Goal: Task Accomplishment & Management: Complete application form

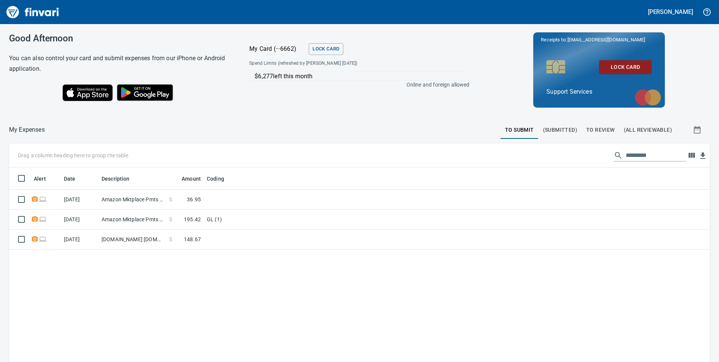
scroll to position [273, 689]
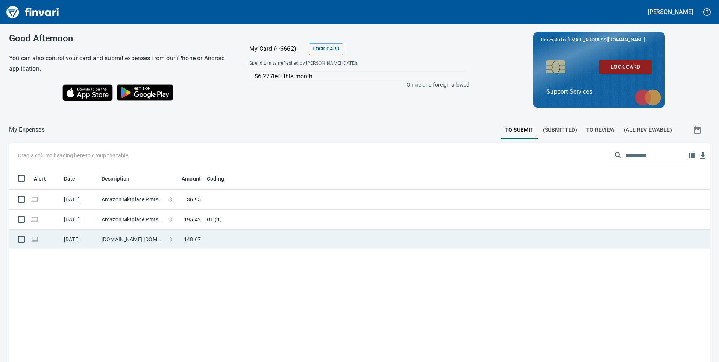
click at [189, 237] on span "148.67" at bounding box center [192, 239] width 17 height 8
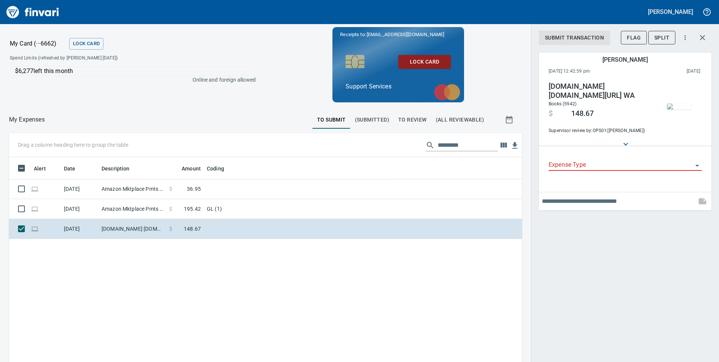
scroll to position [273, 501]
click at [566, 159] on div "Expense Type" at bounding box center [624, 162] width 153 height 17
click at [559, 159] on label "Expense Type" at bounding box center [562, 157] width 28 height 5
click at [559, 160] on input "Expense Type" at bounding box center [620, 165] width 144 height 11
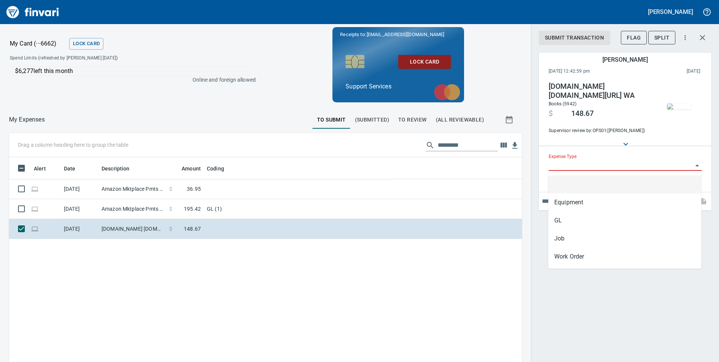
click at [559, 163] on input "Expense Type" at bounding box center [620, 165] width 144 height 11
click at [568, 216] on li "GL" at bounding box center [624, 220] width 153 height 18
type input "**"
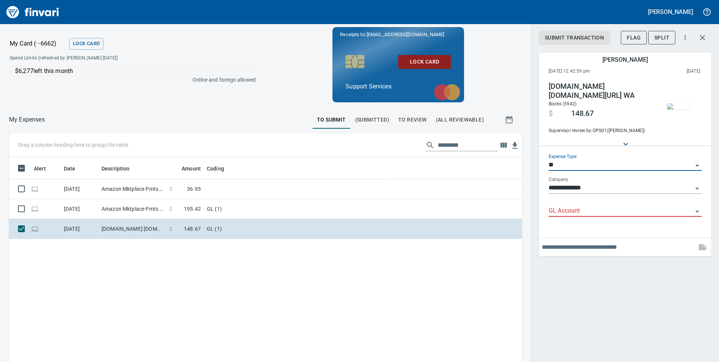
click at [568, 208] on input "GL Account" at bounding box center [620, 211] width 144 height 11
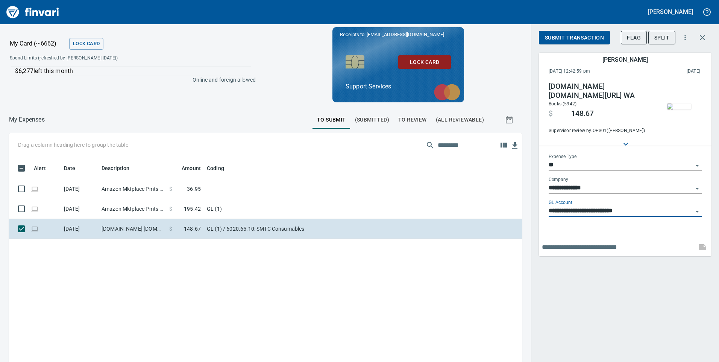
type input "**********"
click at [584, 252] on input "text" at bounding box center [617, 247] width 151 height 12
type input "**********"
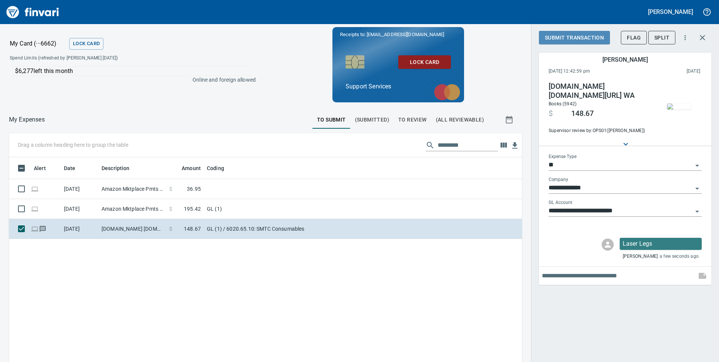
click at [573, 38] on span "Submit Transaction" at bounding box center [574, 37] width 59 height 9
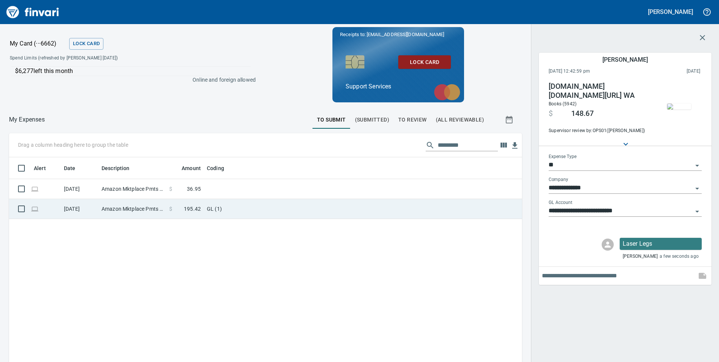
click at [238, 205] on td "GL (1)" at bounding box center [298, 209] width 188 height 20
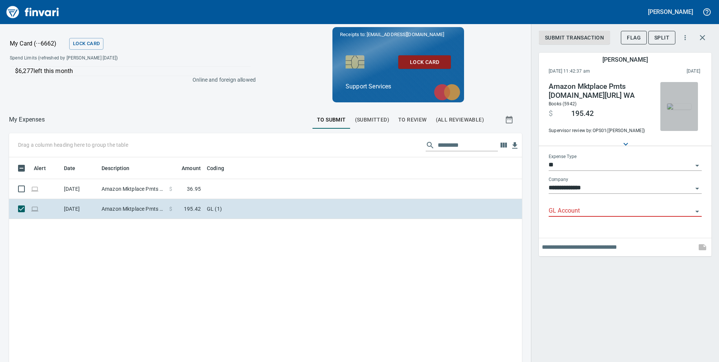
click at [685, 108] on img "button" at bounding box center [679, 106] width 24 height 6
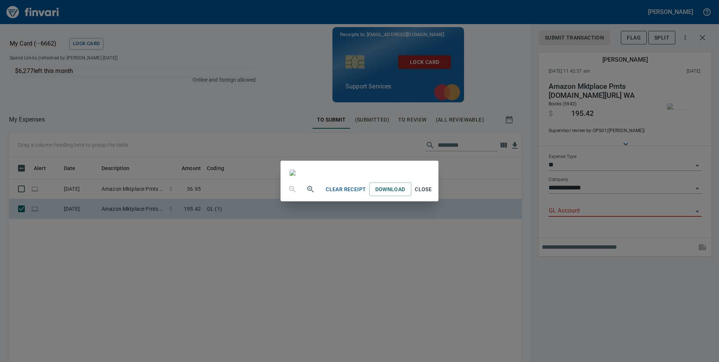
click at [142, 80] on div "Clear Receipt Download Close" at bounding box center [359, 181] width 719 height 362
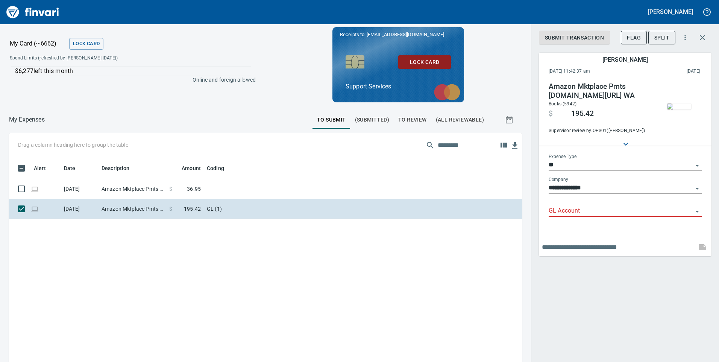
scroll to position [273, 501]
click at [601, 214] on input "GL Account" at bounding box center [620, 211] width 144 height 11
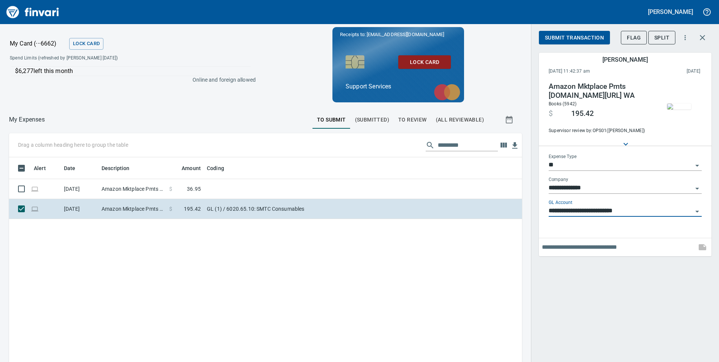
type input "**********"
click at [546, 243] on input "text" at bounding box center [617, 247] width 151 height 12
type input "**********"
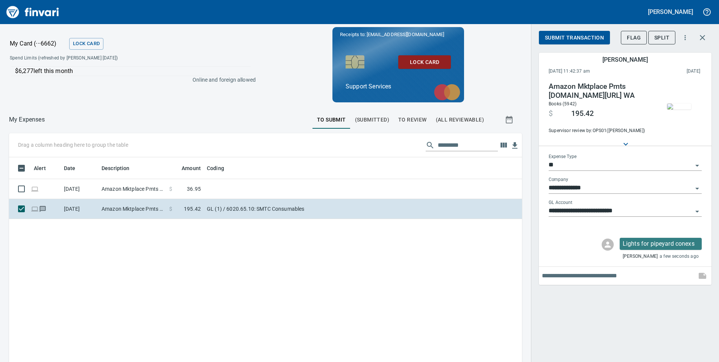
drag, startPoint x: 576, startPoint y: 36, endPoint x: 519, endPoint y: 87, distance: 75.9
click at [575, 36] on span "Submit Transaction" at bounding box center [574, 37] width 59 height 9
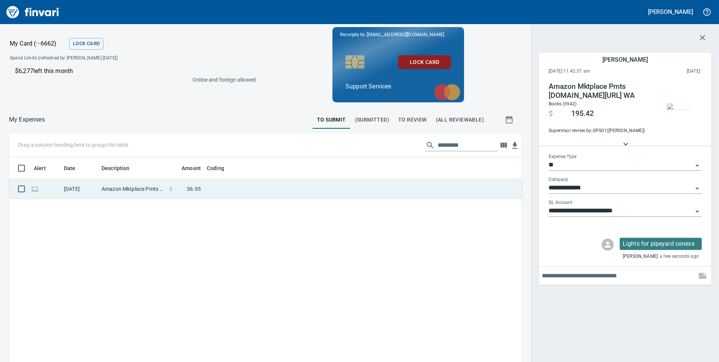
click at [198, 194] on td "$ 36.95" at bounding box center [185, 189] width 38 height 20
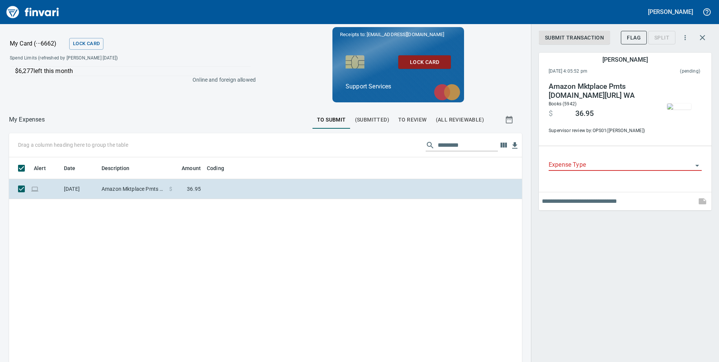
drag, startPoint x: 567, startPoint y: 165, endPoint x: 565, endPoint y: 169, distance: 4.4
click at [566, 165] on input "Expense Type" at bounding box center [620, 165] width 144 height 11
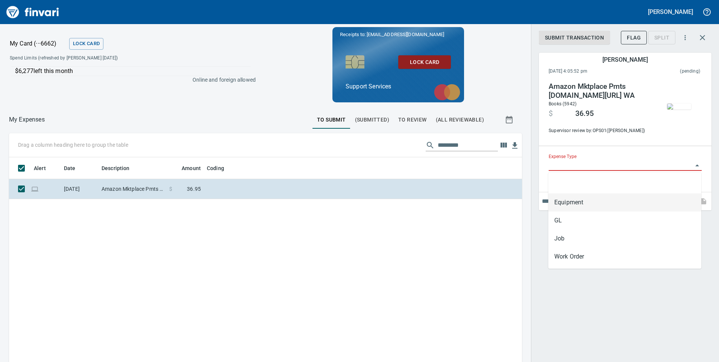
click at [563, 212] on li "GL" at bounding box center [624, 220] width 153 height 18
type input "**"
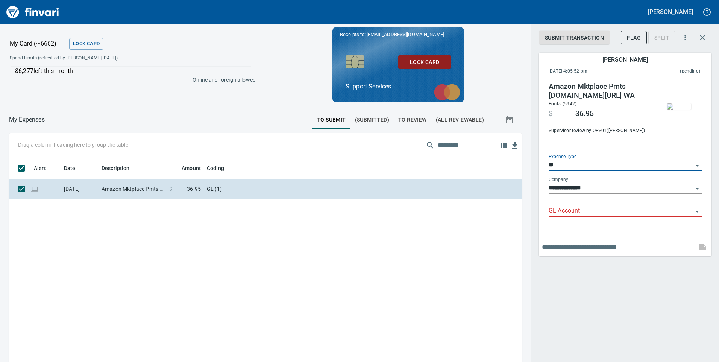
click at [564, 205] on div "GL Account" at bounding box center [624, 208] width 153 height 17
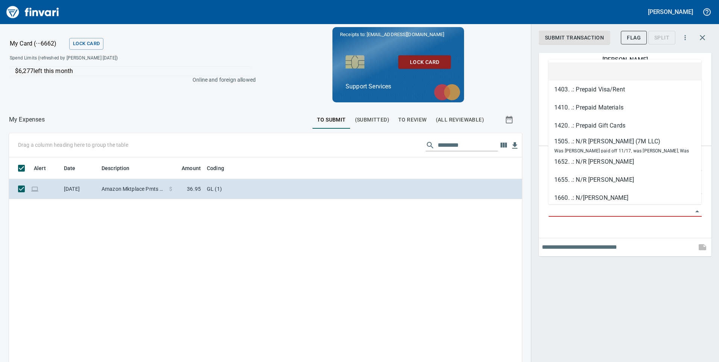
click at [561, 210] on input "GL Account" at bounding box center [620, 211] width 144 height 11
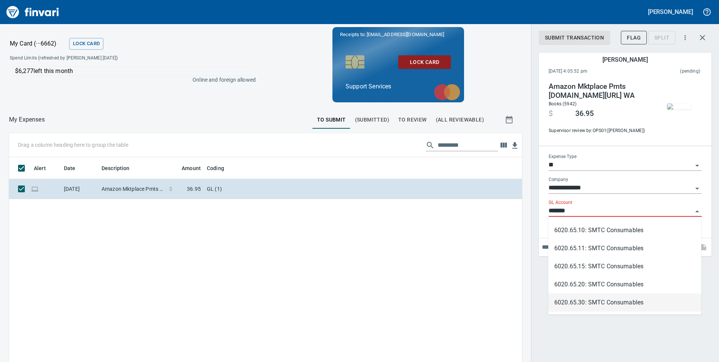
click at [591, 300] on li "6020.65.30: SMTC Consumables" at bounding box center [624, 302] width 153 height 18
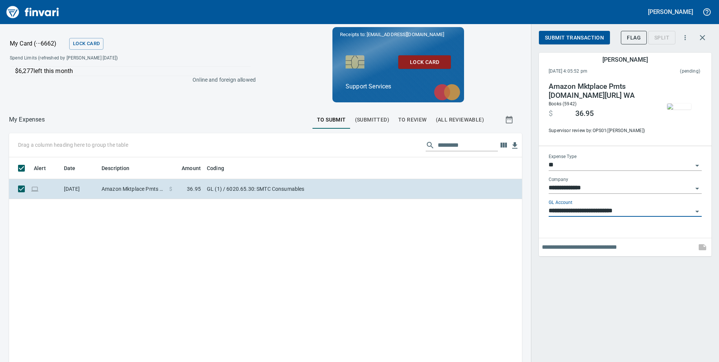
type input "**********"
click at [580, 246] on input "text" at bounding box center [617, 247] width 151 height 12
type input "**********"
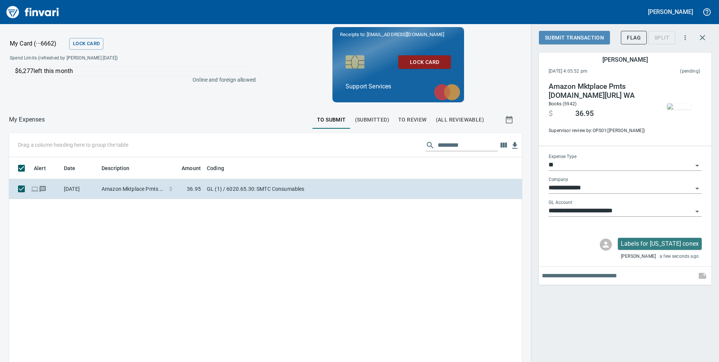
click at [560, 38] on span "Submit Transaction" at bounding box center [574, 37] width 59 height 9
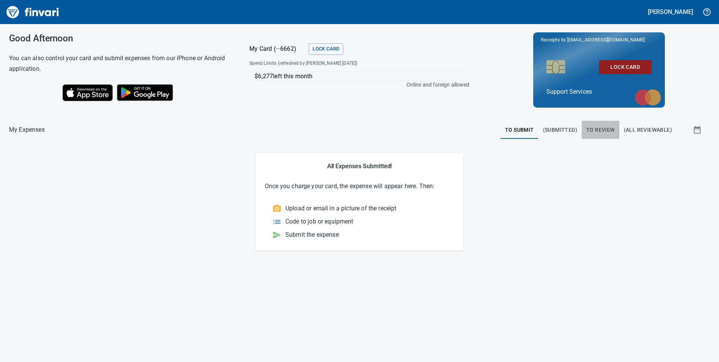
click at [607, 129] on span "To Review" at bounding box center [600, 129] width 29 height 9
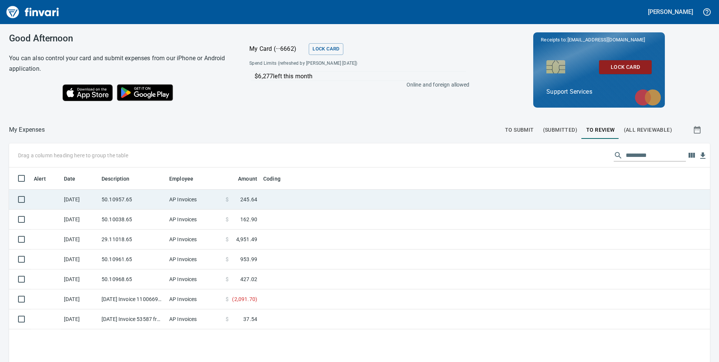
scroll to position [273, 689]
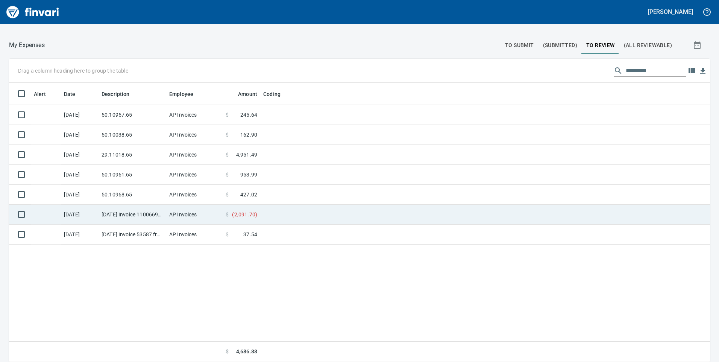
click at [217, 214] on td "AP Invoices" at bounding box center [194, 215] width 56 height 20
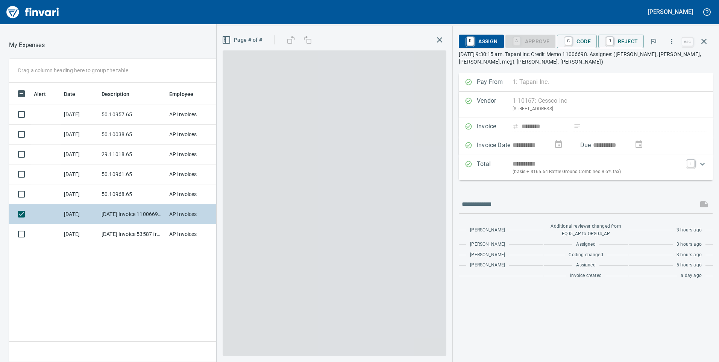
scroll to position [273, 501]
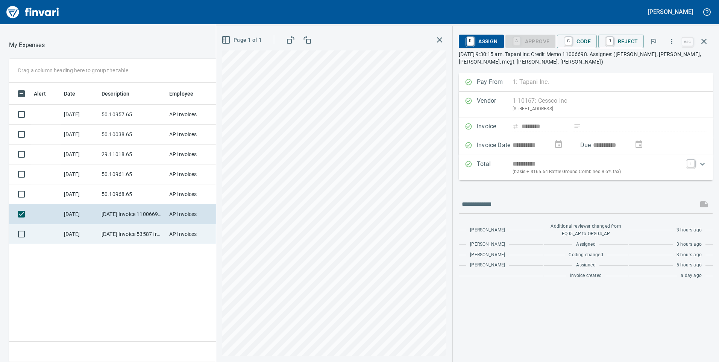
click at [116, 233] on td "[DATE] Invoice 53587 from Van-port Rigging Inc (1-11072)" at bounding box center [132, 234] width 68 height 20
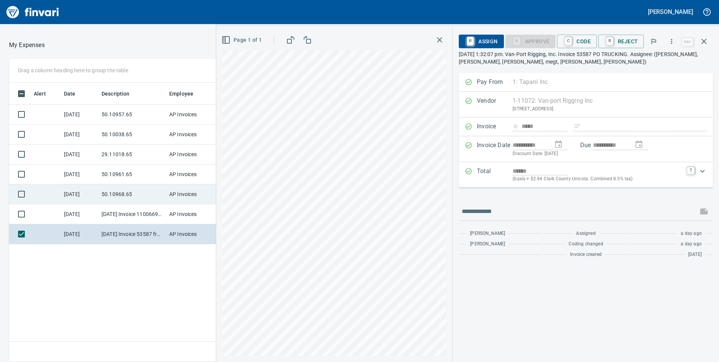
click at [130, 192] on td "50.10968.65" at bounding box center [132, 194] width 68 height 20
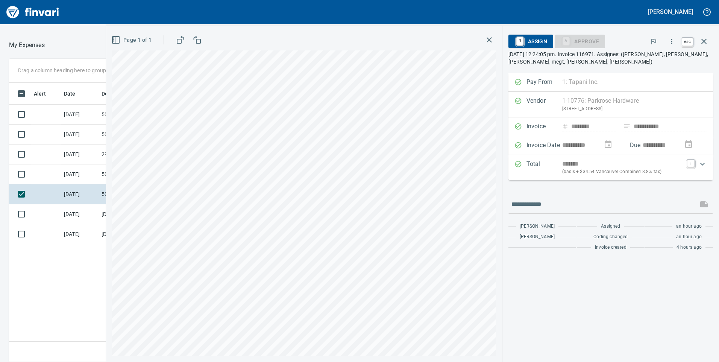
scroll to position [273, 501]
click at [707, 36] on button "button" at bounding box center [704, 41] width 18 height 18
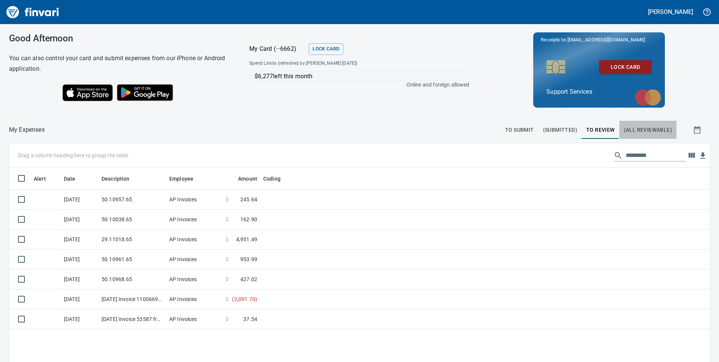
click at [623, 124] on button "(All Reviewable)" at bounding box center [647, 130] width 57 height 18
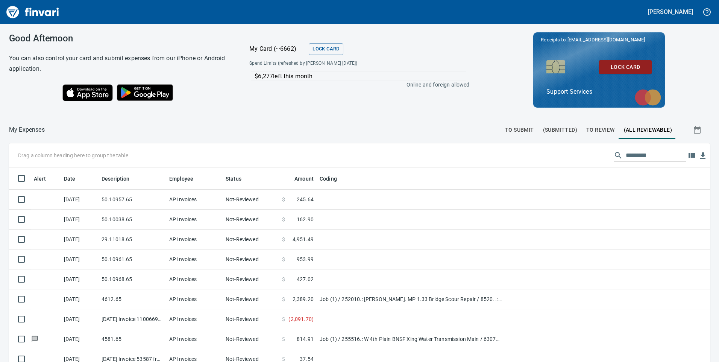
scroll to position [273, 689]
click at [600, 127] on span "To Review" at bounding box center [600, 129] width 29 height 9
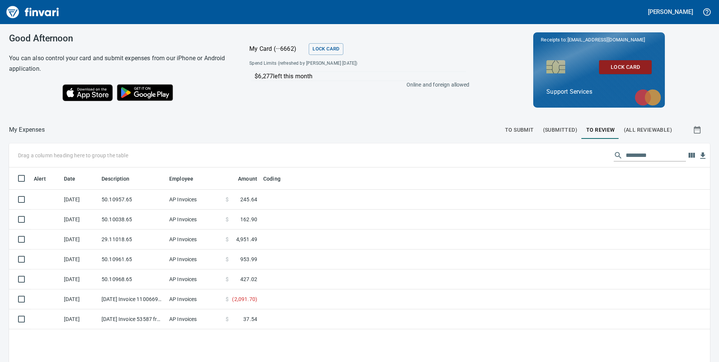
scroll to position [273, 689]
click at [561, 128] on span "(Submitted)" at bounding box center [560, 129] width 34 height 9
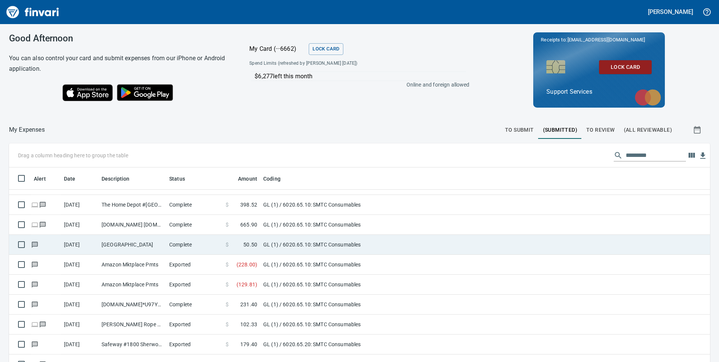
scroll to position [1015, 0]
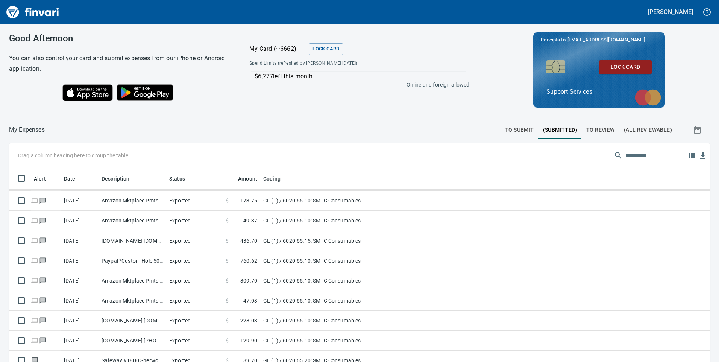
click at [162, 249] on td "[DOMAIN_NAME] [DOMAIN_NAME][URL] WA" at bounding box center [132, 241] width 68 height 20
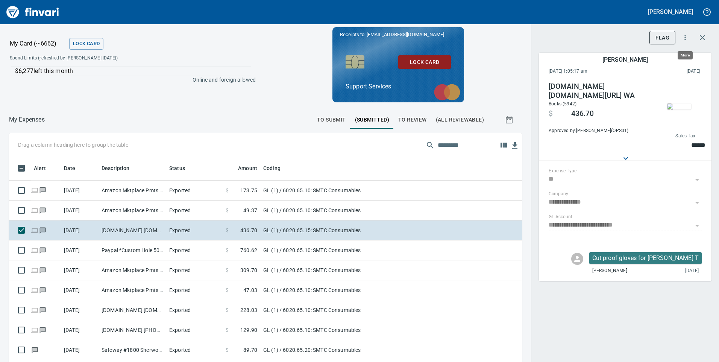
scroll to position [273, 496]
click at [698, 36] on icon "button" at bounding box center [702, 37] width 9 height 9
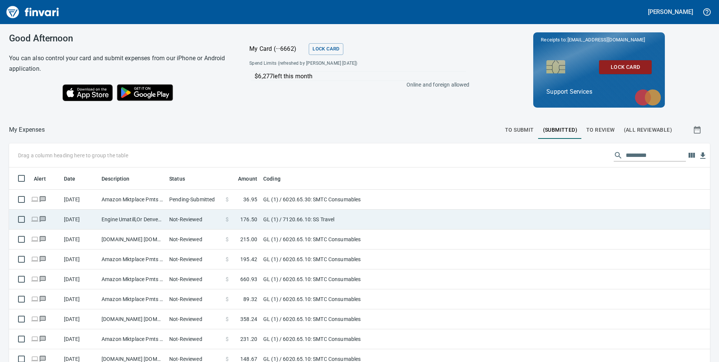
click at [202, 218] on td "Not-Reviewed" at bounding box center [194, 219] width 56 height 20
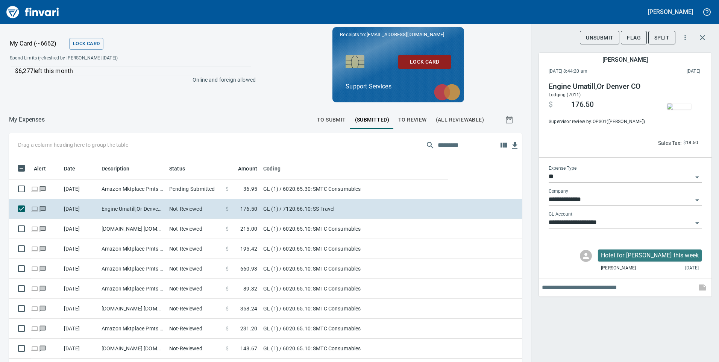
scroll to position [273, 496]
click at [704, 38] on icon "button" at bounding box center [702, 37] width 9 height 9
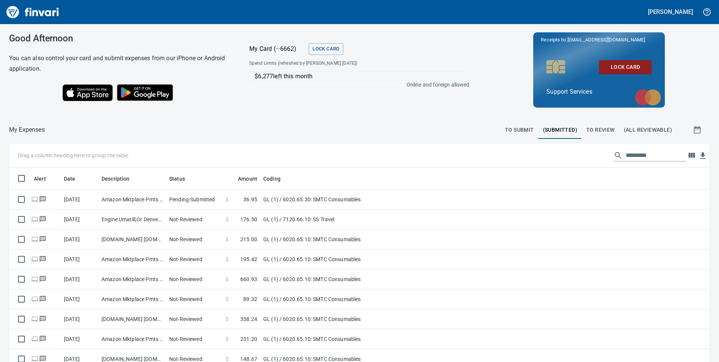
scroll to position [273, 684]
click at [608, 126] on span "To Review" at bounding box center [600, 129] width 29 height 9
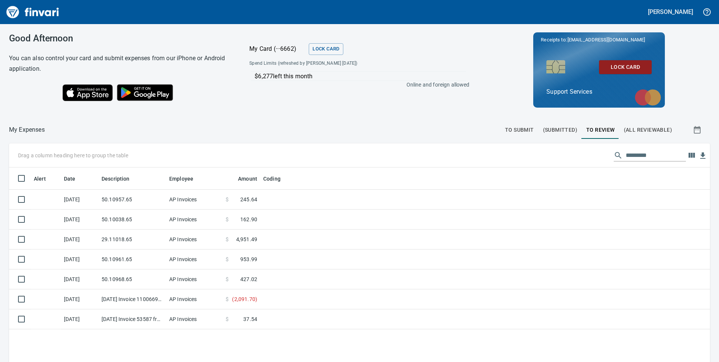
scroll to position [1, 1]
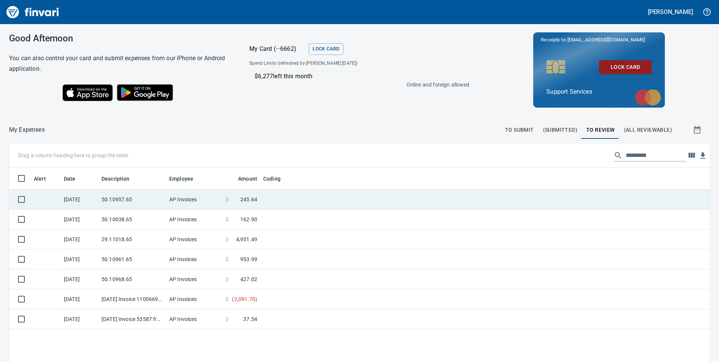
click at [196, 197] on td "AP Invoices" at bounding box center [194, 199] width 56 height 20
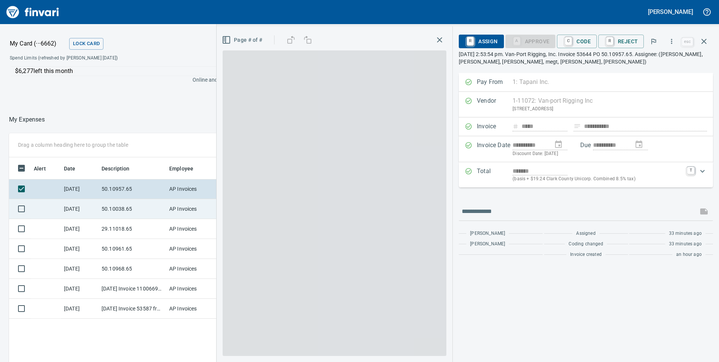
scroll to position [273, 501]
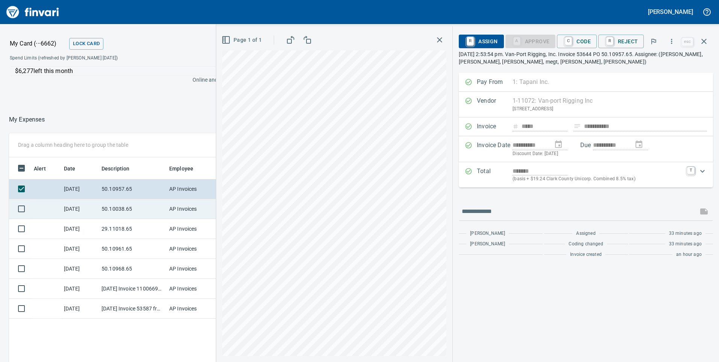
click at [182, 205] on td "AP Invoices" at bounding box center [194, 209] width 56 height 20
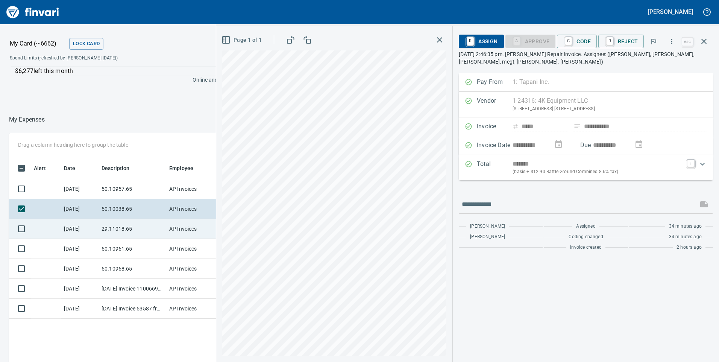
click at [149, 226] on td "29.11018.65" at bounding box center [132, 229] width 68 height 20
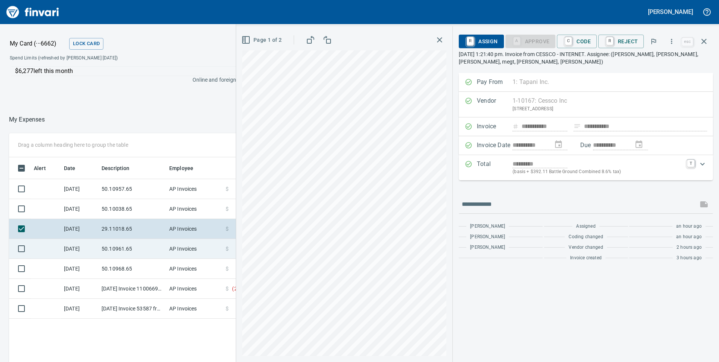
click at [143, 242] on td "50.10961.65" at bounding box center [132, 249] width 68 height 20
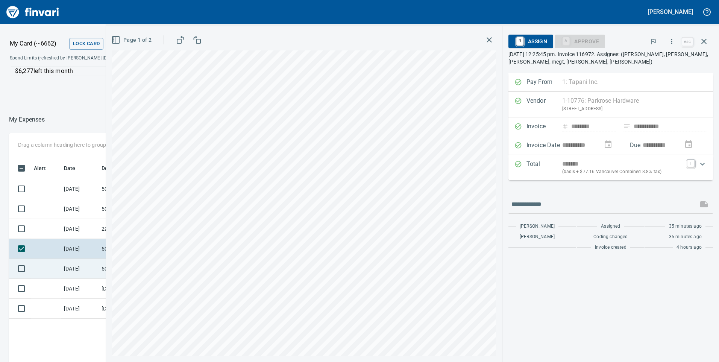
click at [74, 264] on td "[DATE]" at bounding box center [80, 269] width 38 height 20
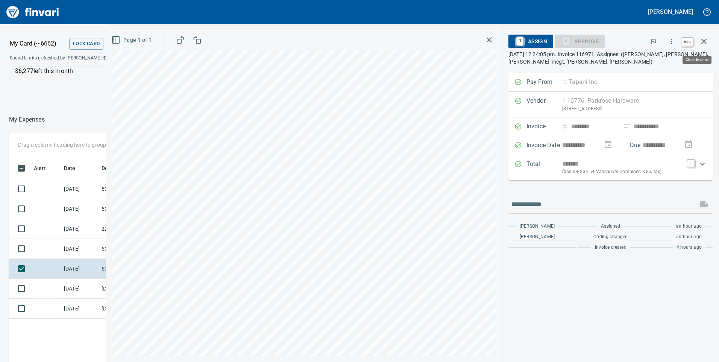
click at [700, 40] on icon "button" at bounding box center [703, 41] width 9 height 9
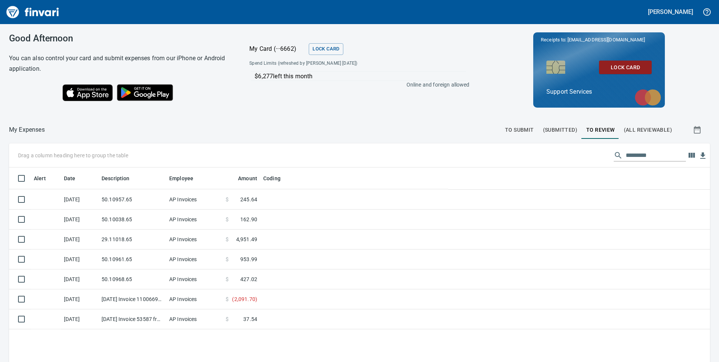
scroll to position [273, 689]
click at [514, 126] on span "To Submit" at bounding box center [519, 129] width 29 height 9
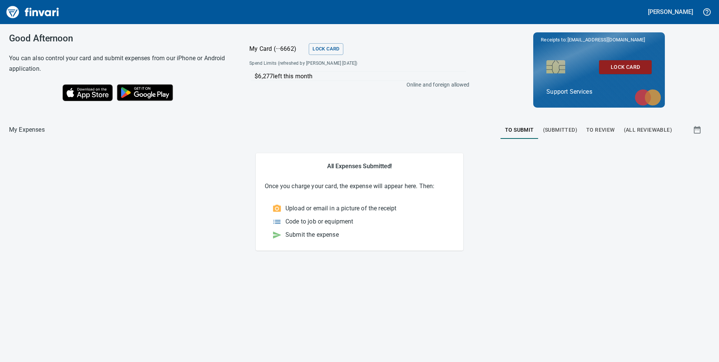
click at [554, 132] on span "(Submitted)" at bounding box center [560, 129] width 34 height 9
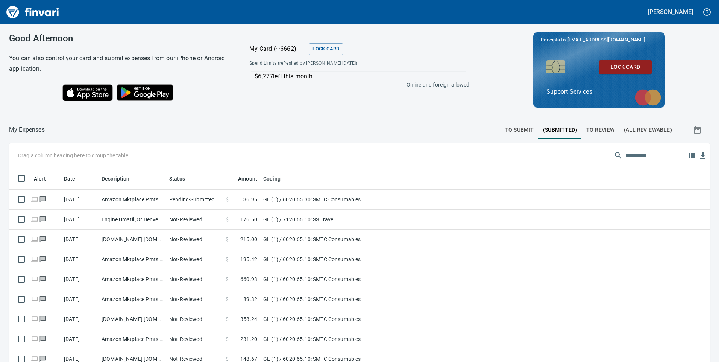
scroll to position [273, 684]
click at [524, 126] on span "To Submit" at bounding box center [519, 129] width 29 height 9
